Goal: Task Accomplishment & Management: Complete application form

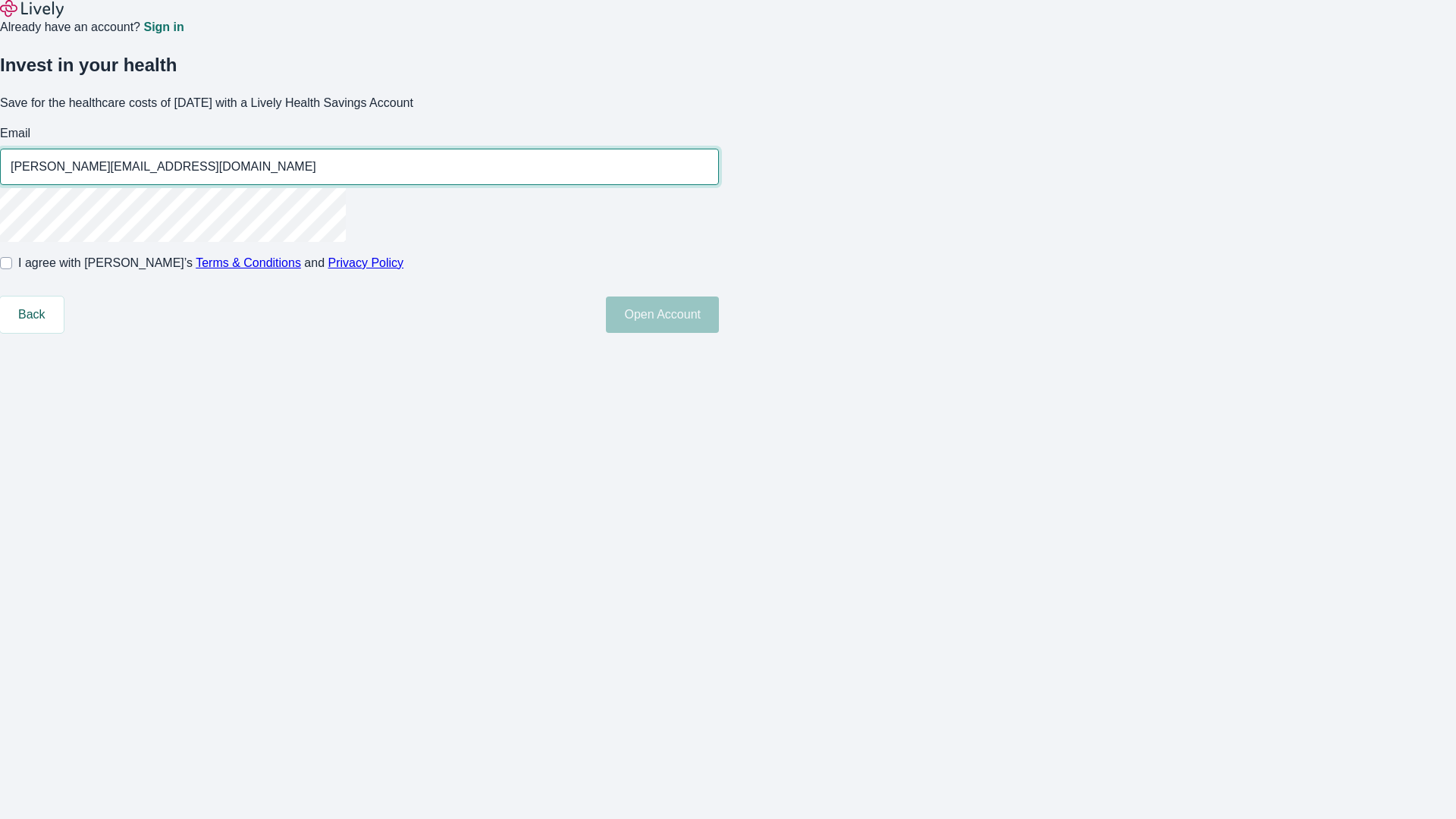
type input "[PERSON_NAME][EMAIL_ADDRESS][DOMAIN_NAME]"
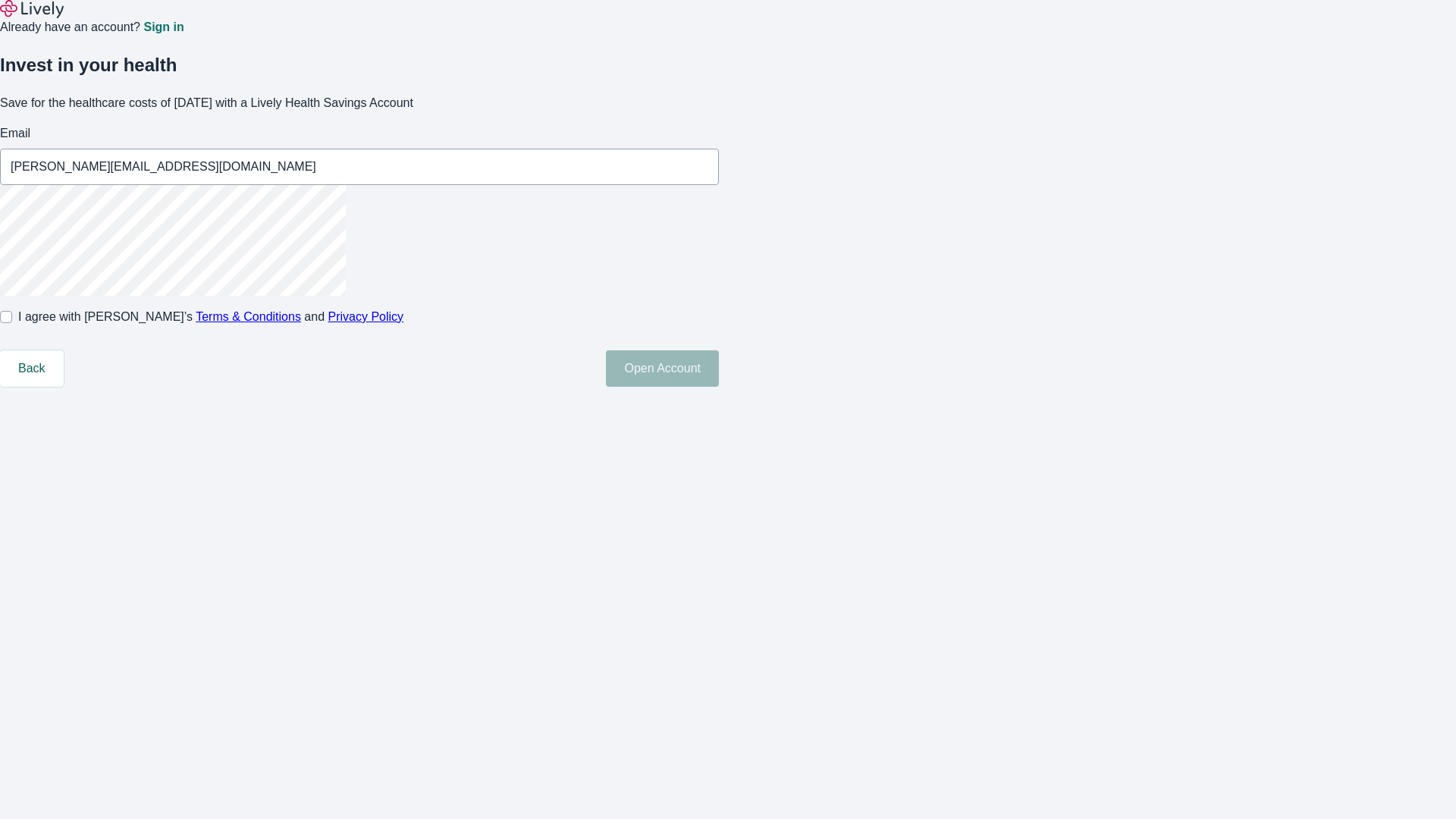
click at [13, 324] on input "I agree with Lively’s Terms & Conditions and Privacy Policy" at bounding box center [6, 317] width 13 height 13
checkbox input "true"
click at [719, 387] on button "Open Account" at bounding box center [662, 369] width 113 height 37
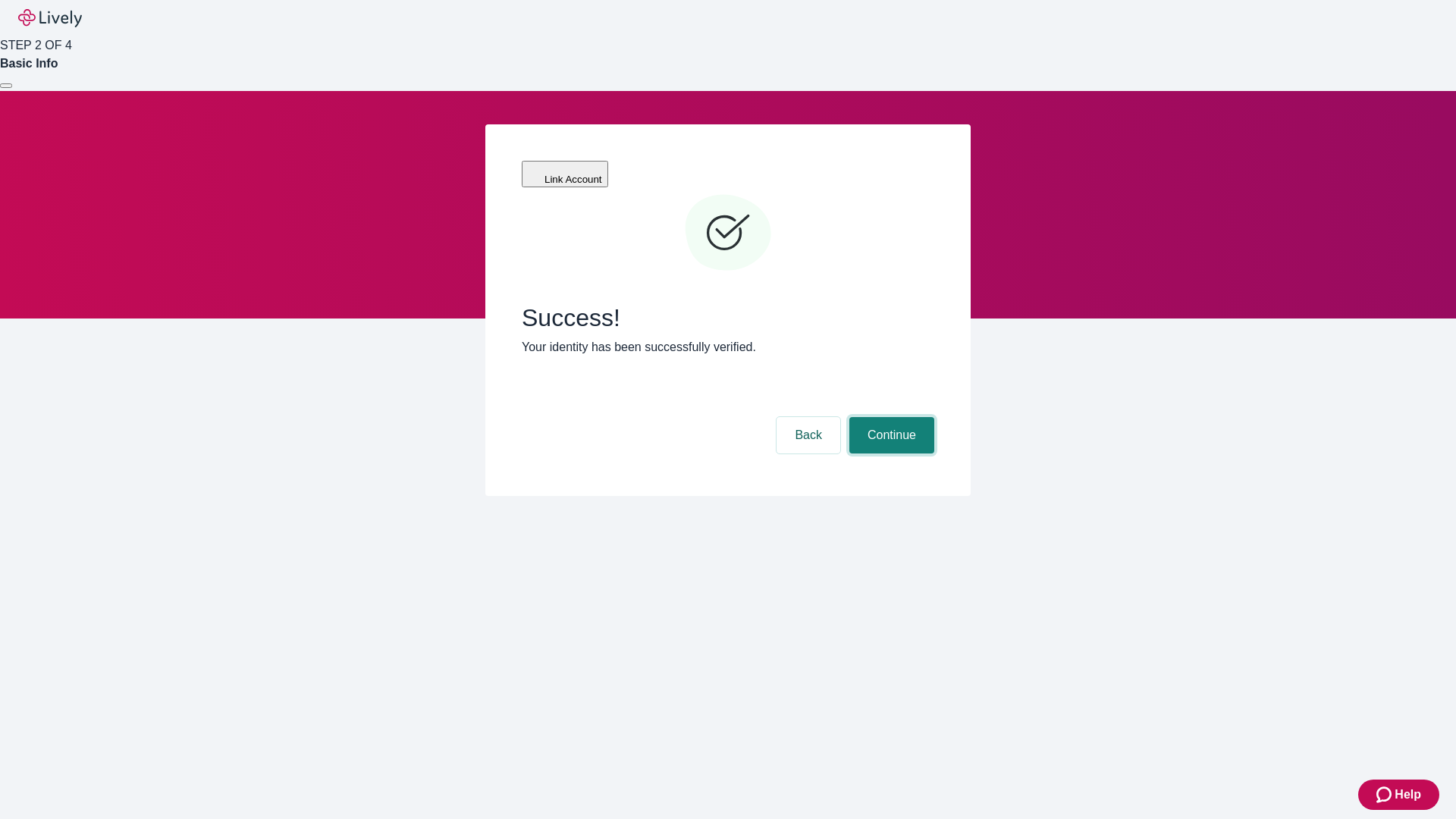
click at [890, 417] on button "Continue" at bounding box center [892, 435] width 85 height 37
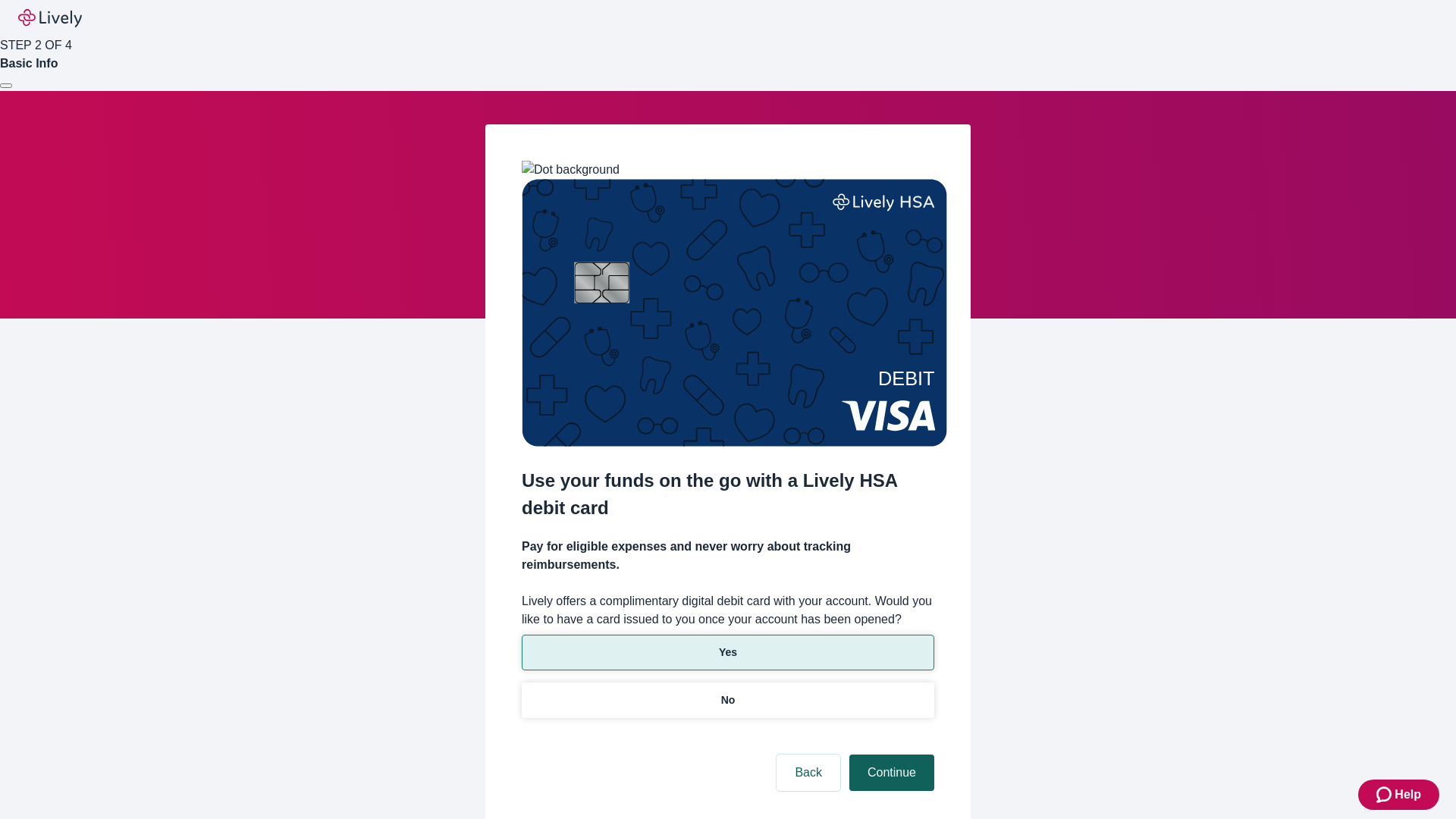
click at [727, 645] on p "Yes" at bounding box center [728, 653] width 18 height 16
click at [890, 755] on button "Continue" at bounding box center [892, 773] width 85 height 37
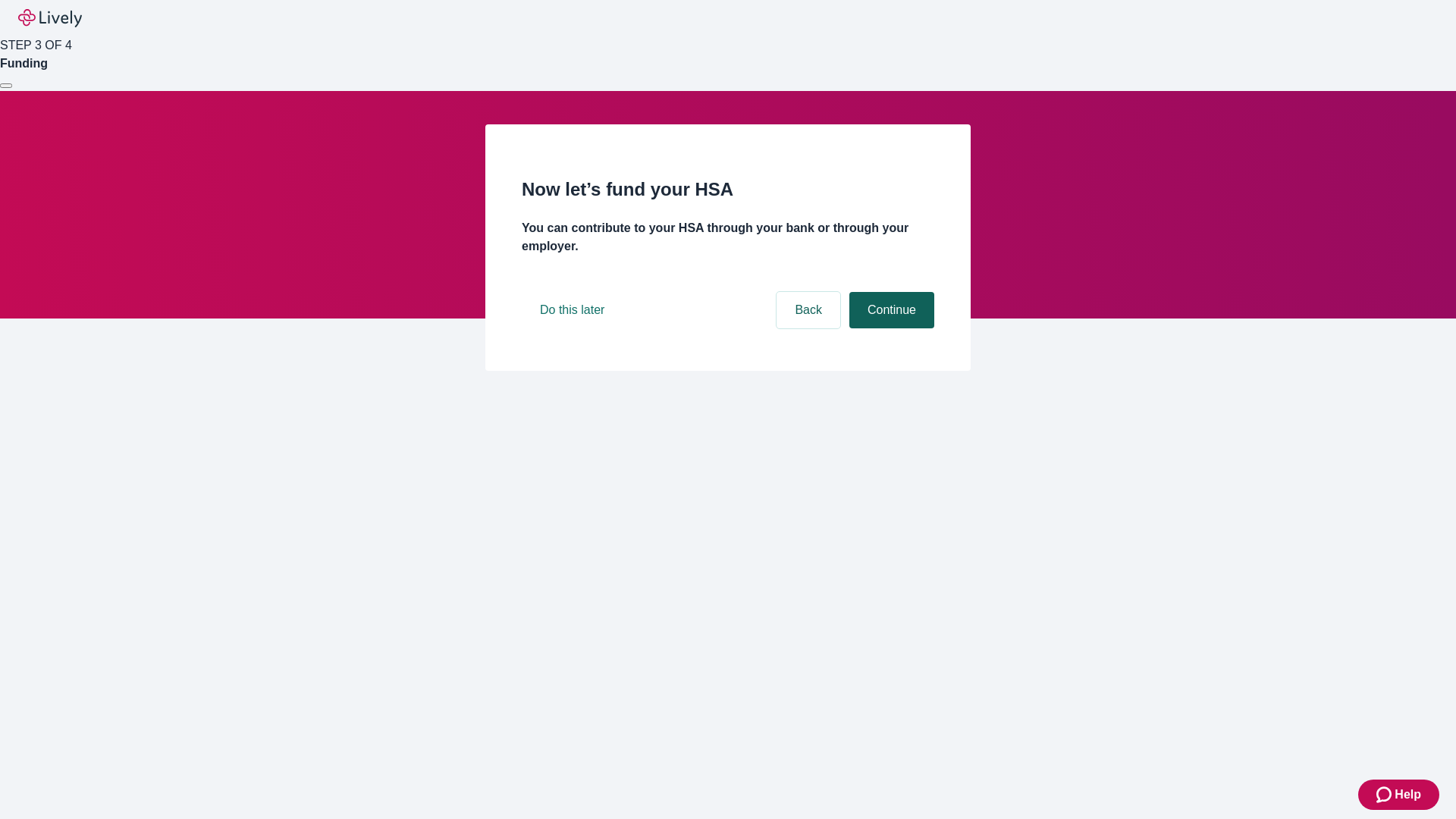
click at [890, 328] on button "Continue" at bounding box center [892, 310] width 85 height 37
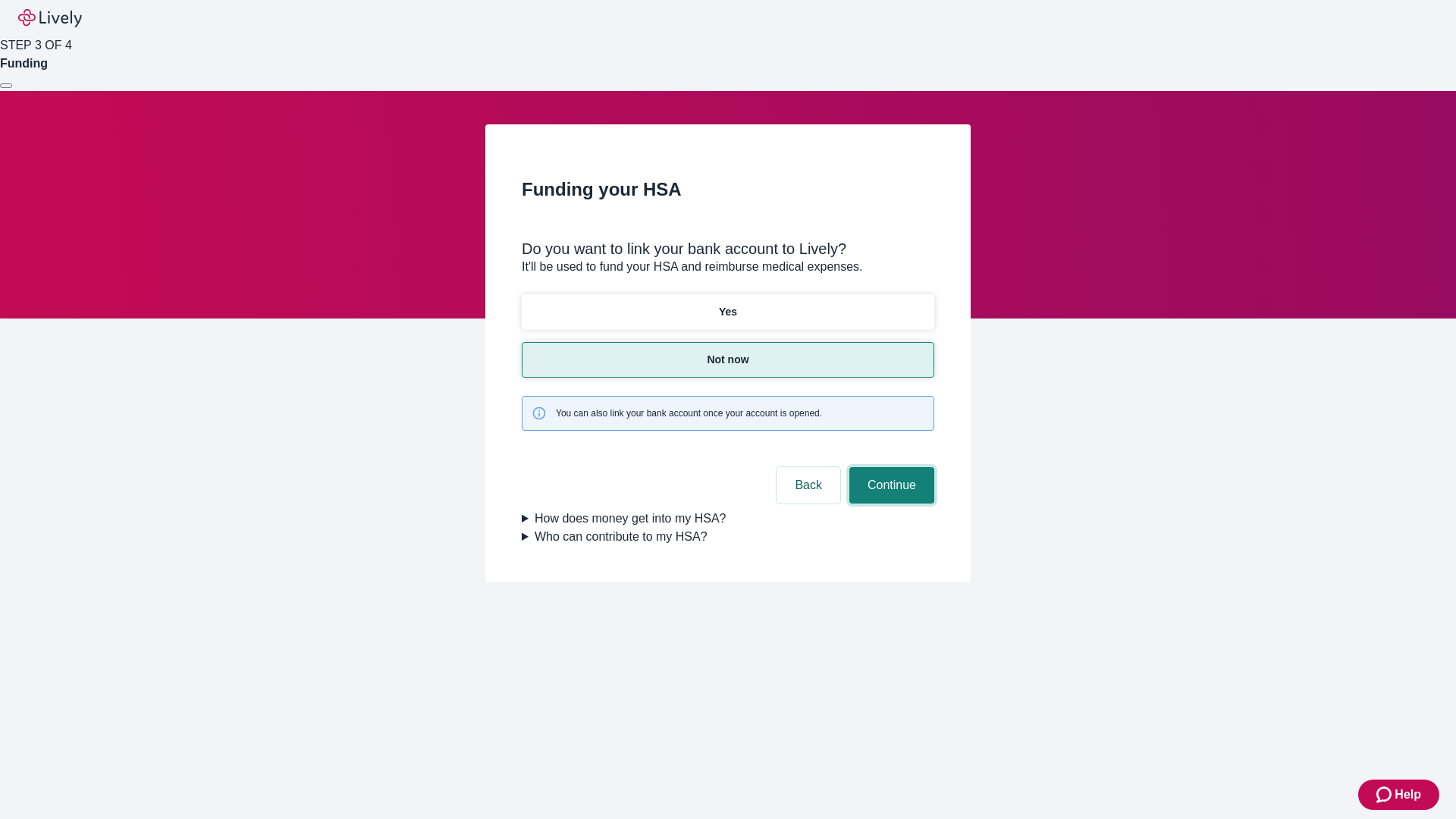
click at [890, 467] on button "Continue" at bounding box center [892, 485] width 85 height 37
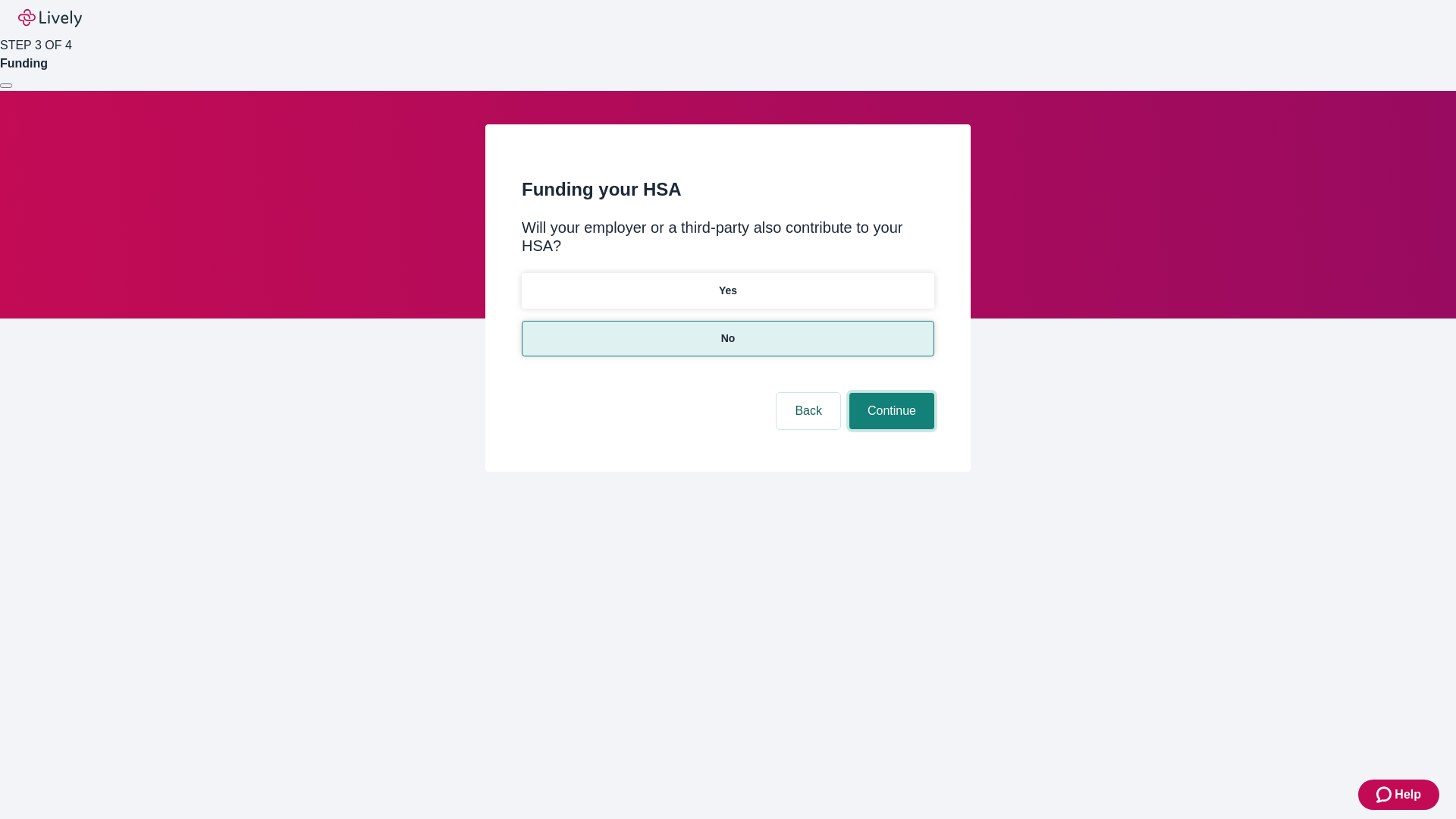
click at [890, 393] on button "Continue" at bounding box center [892, 411] width 85 height 37
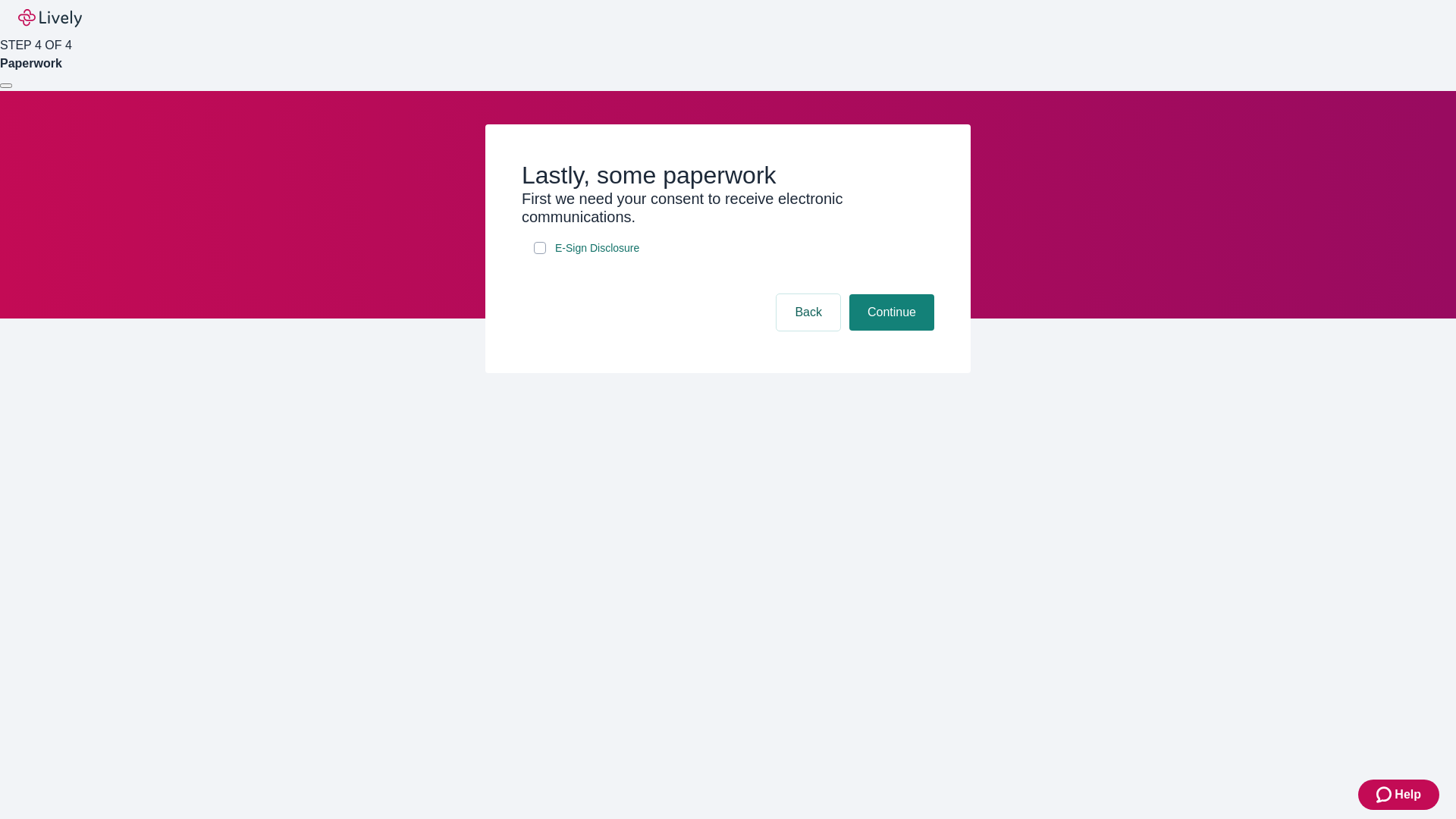
click at [540, 254] on input "E-Sign Disclosure" at bounding box center [540, 248] width 13 height 13
checkbox input "true"
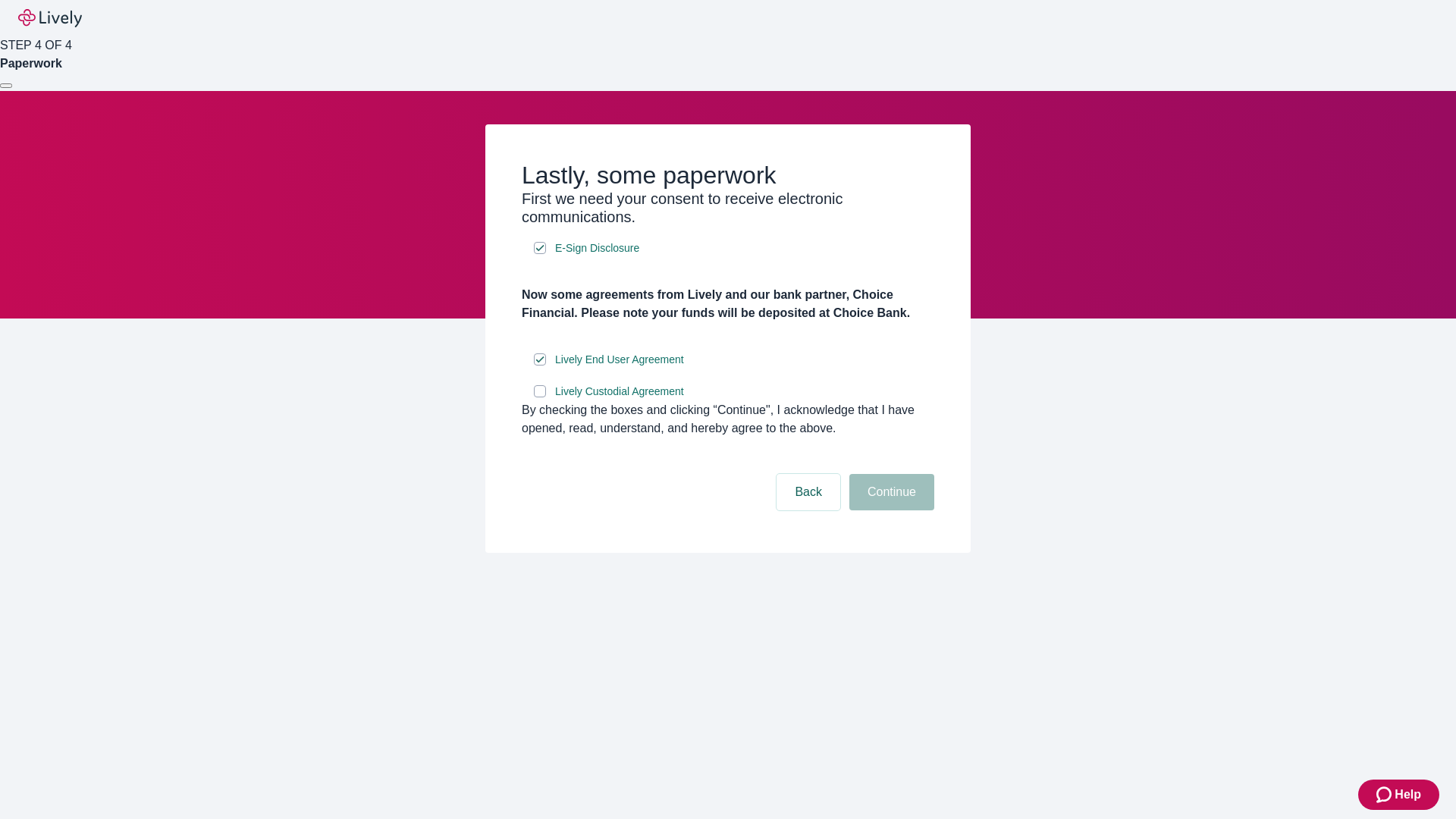
click at [540, 397] on input "Lively Custodial Agreement" at bounding box center [540, 392] width 13 height 13
checkbox input "true"
click at [890, 511] on button "Continue" at bounding box center [892, 492] width 85 height 37
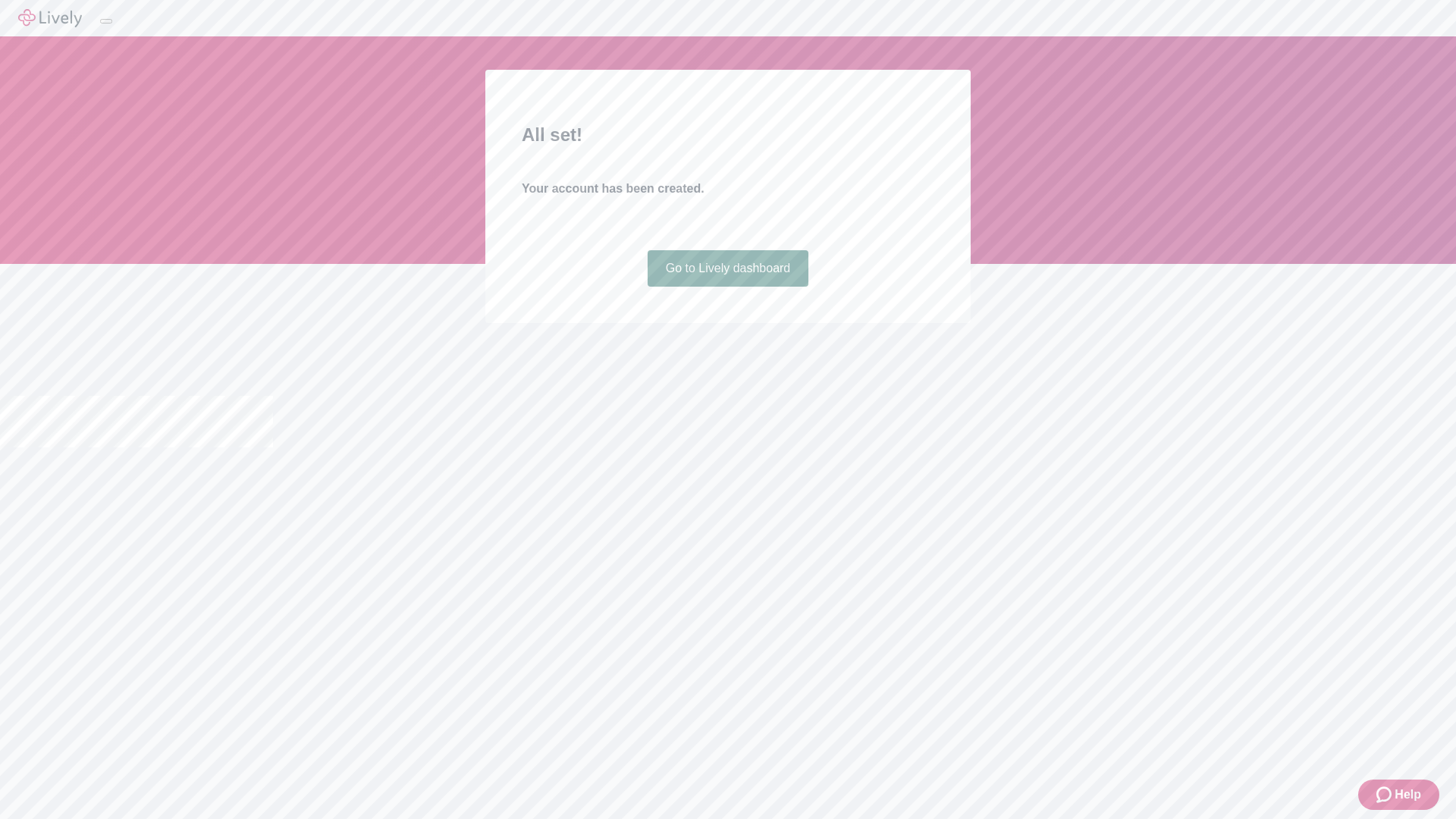
click at [727, 287] on link "Go to Lively dashboard" at bounding box center [729, 268] width 162 height 37
